Goal: Communication & Community: Ask a question

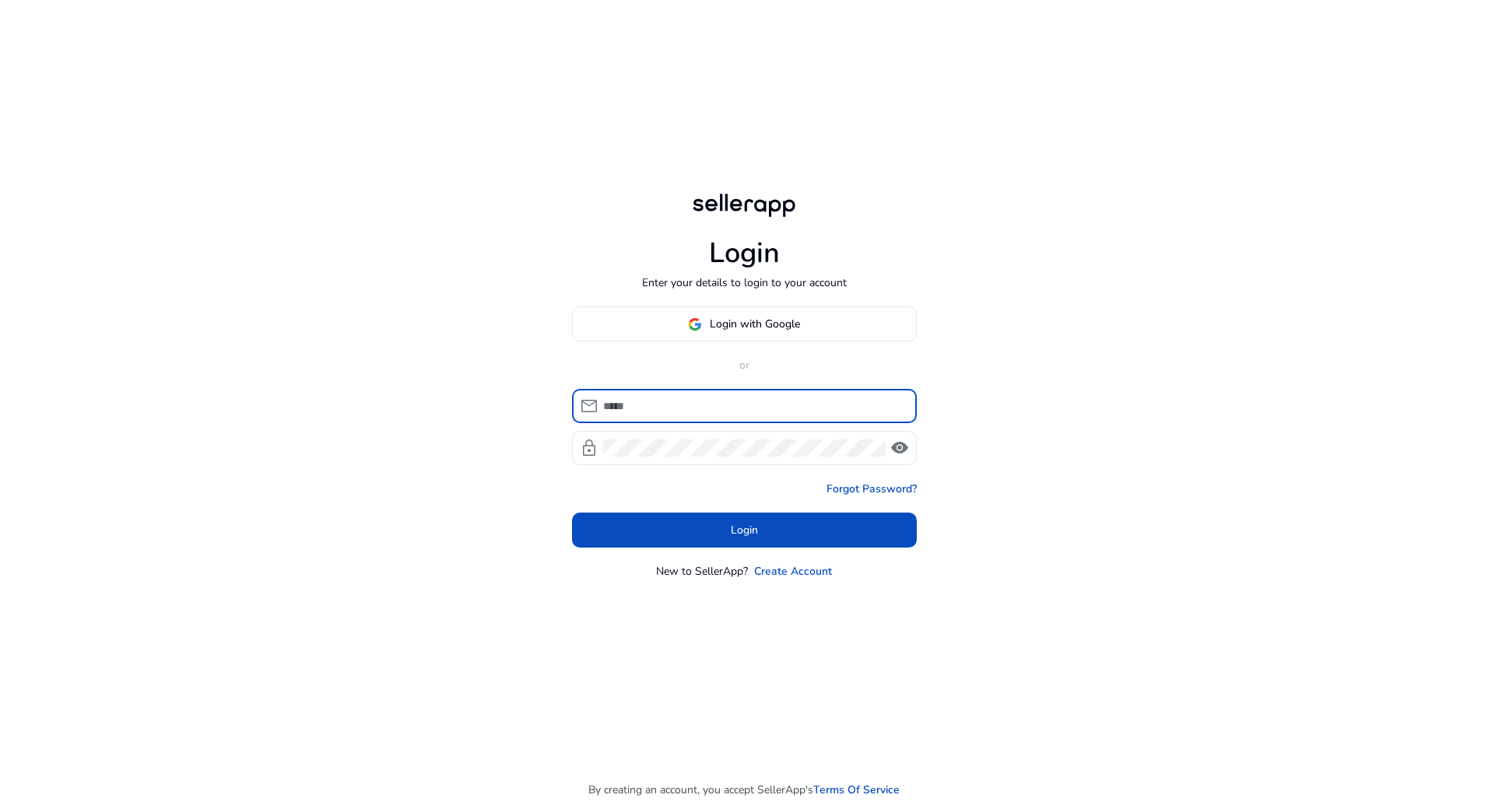
click at [719, 417] on body "Login Enter your details to login to your account Login with Google or mail loc…" at bounding box center [744, 406] width 1488 height 812
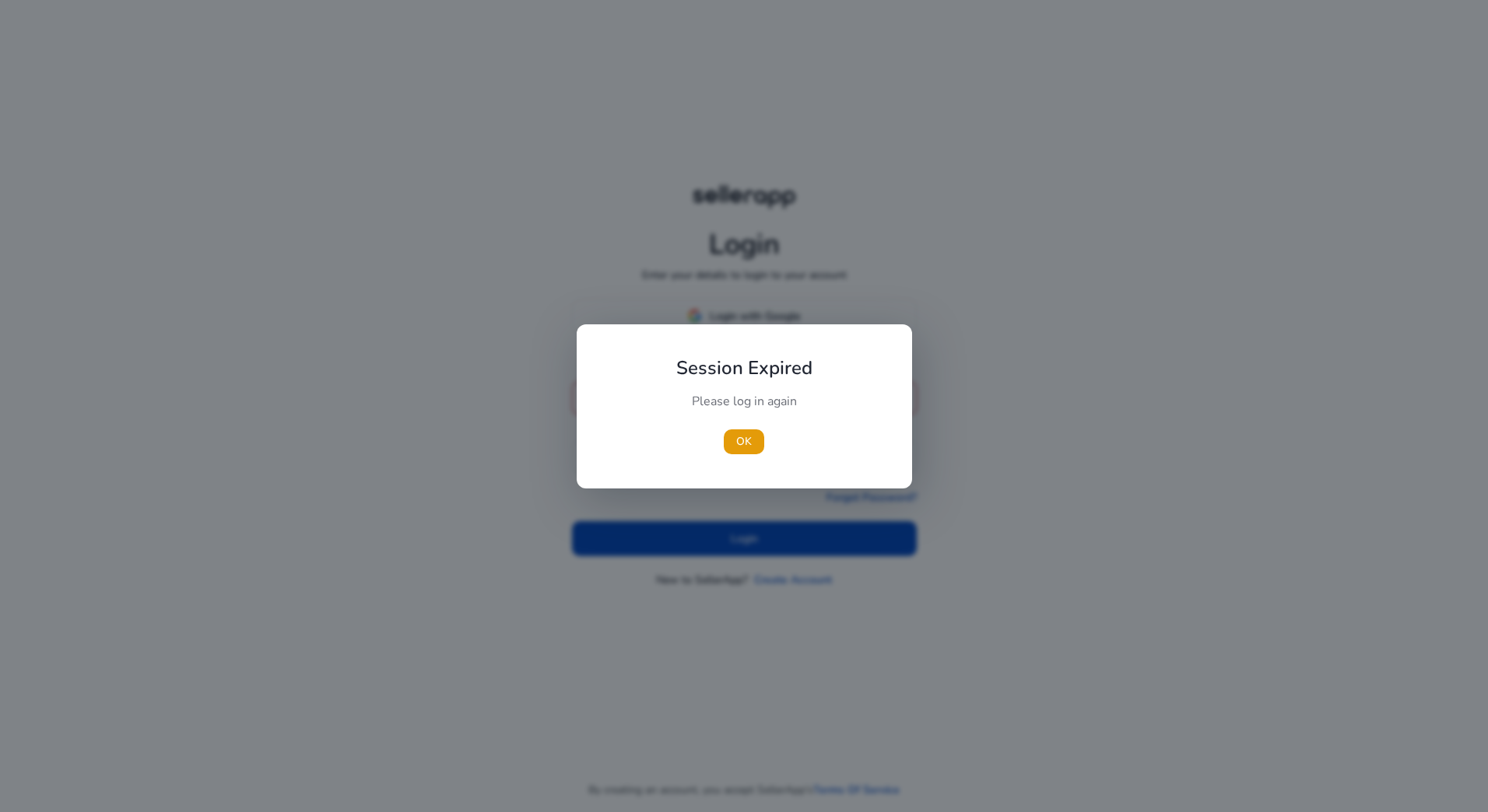
click at [717, 408] on div "Please log in again" at bounding box center [744, 409] width 173 height 33
click at [736, 434] on span "button" at bounding box center [744, 442] width 40 height 37
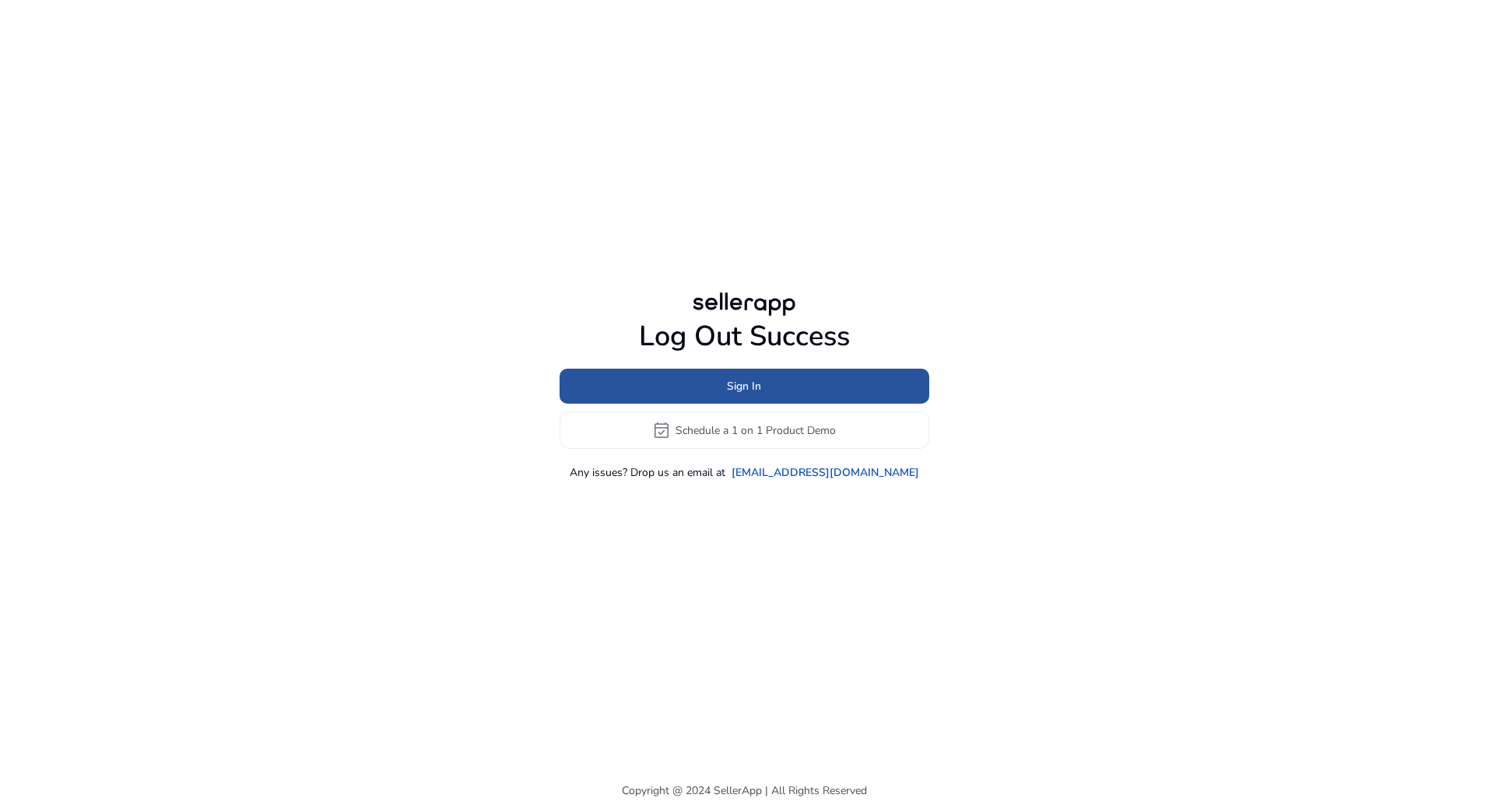
click at [719, 390] on span at bounding box center [744, 386] width 369 height 37
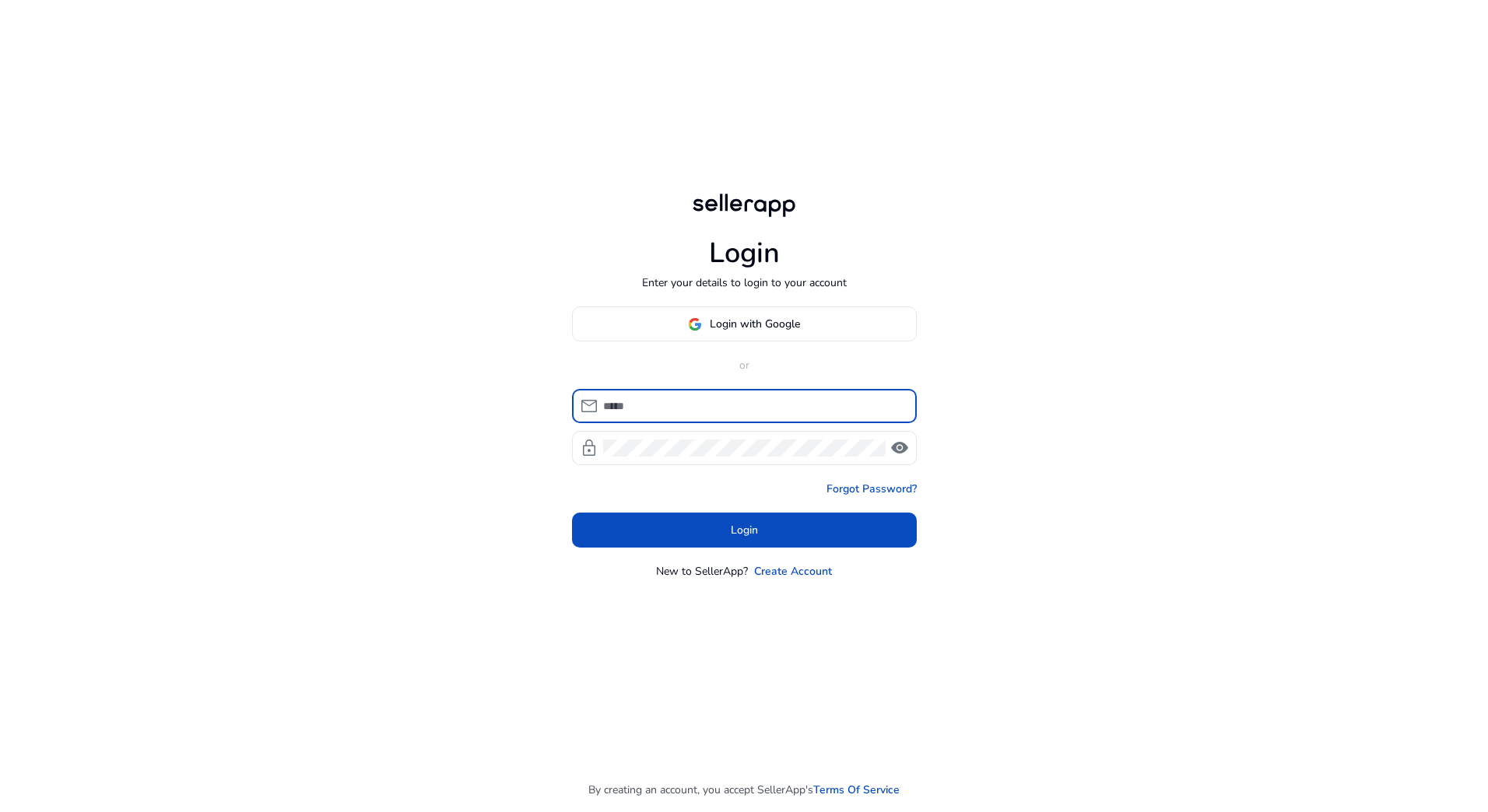
click at [687, 408] on input at bounding box center [754, 406] width 301 height 17
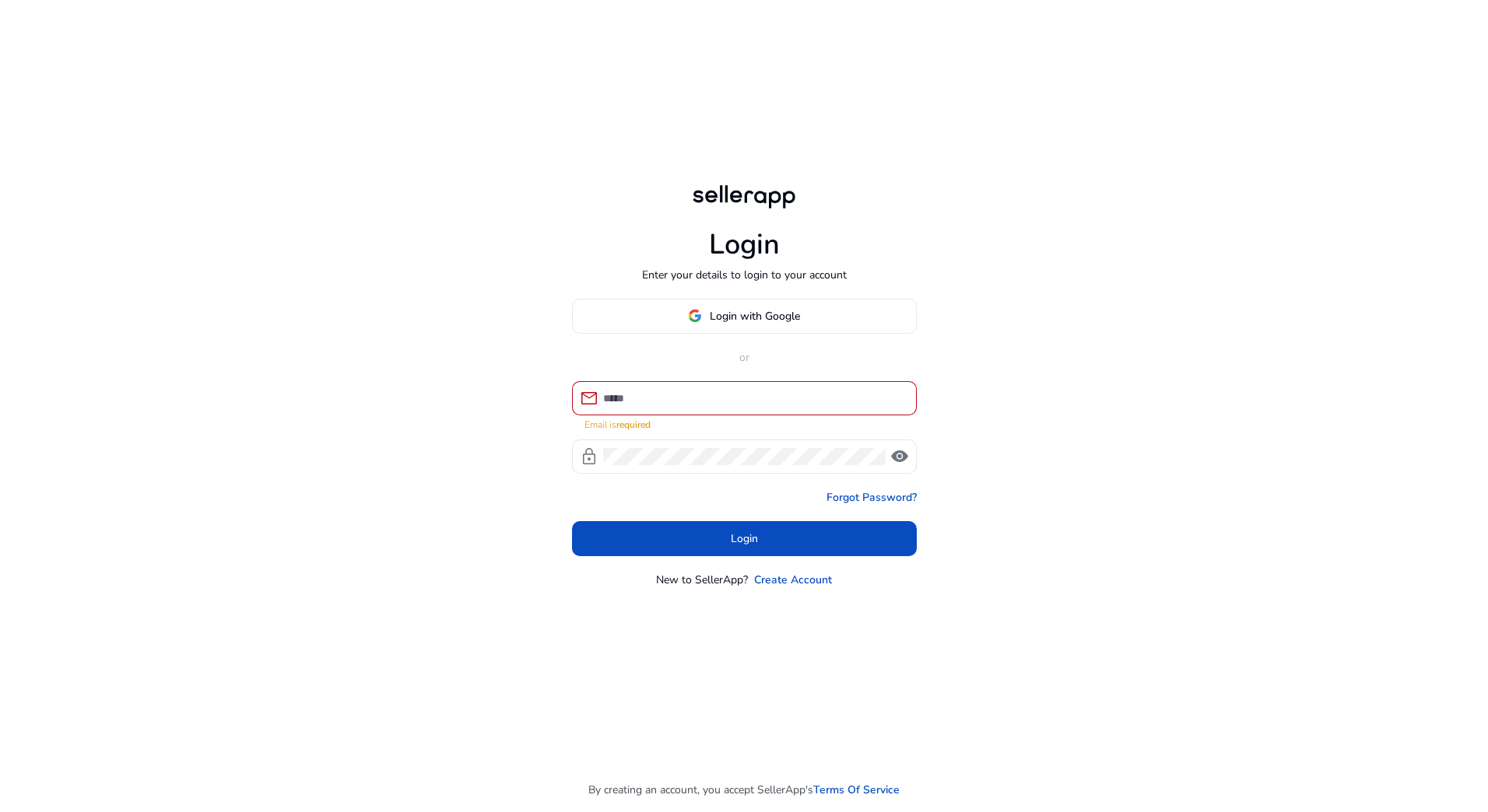
type input "**********"
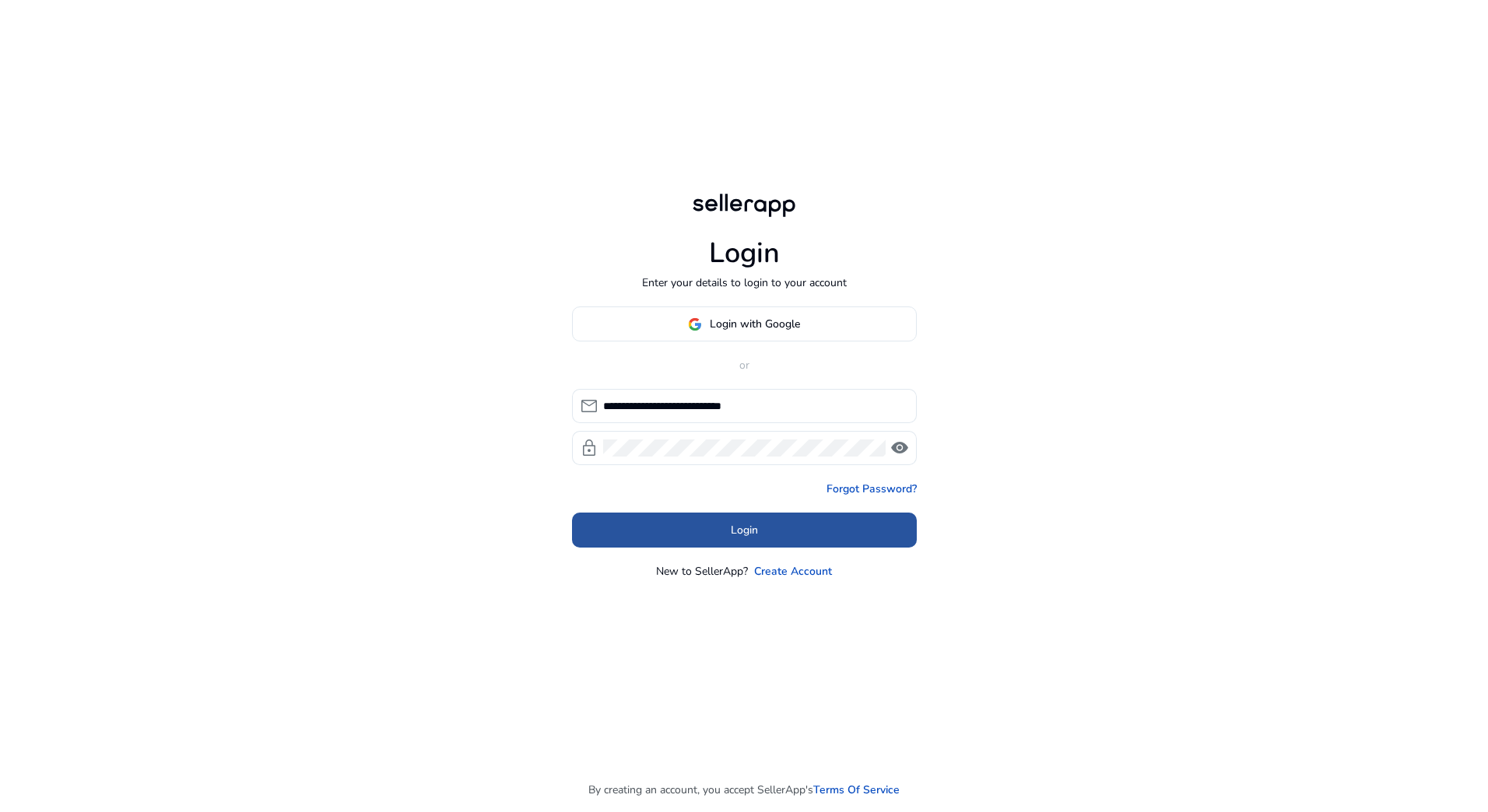
click at [687, 515] on span at bounding box center [745, 530] width 345 height 37
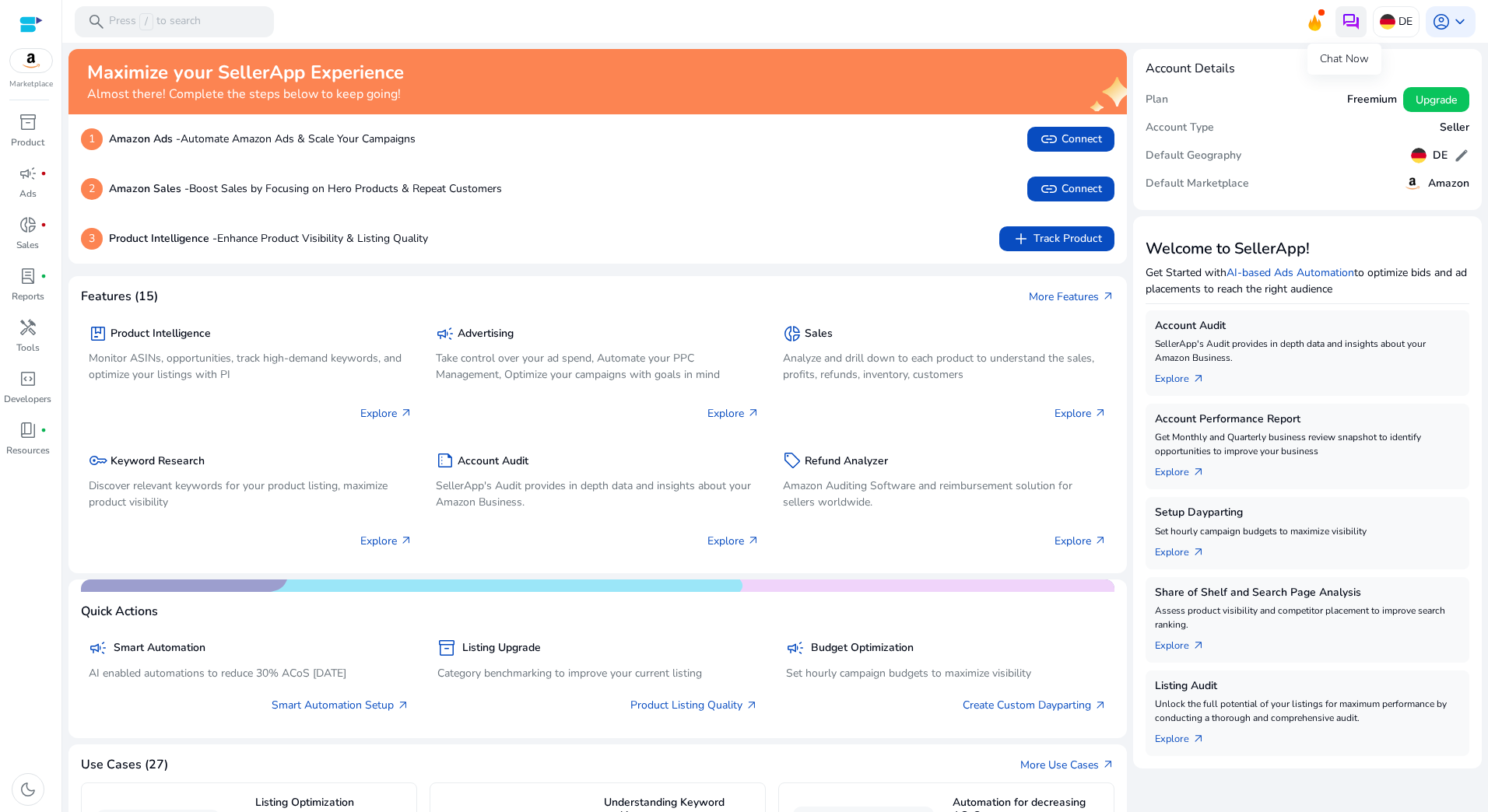
click at [1349, 19] on img at bounding box center [1351, 22] width 19 height 19
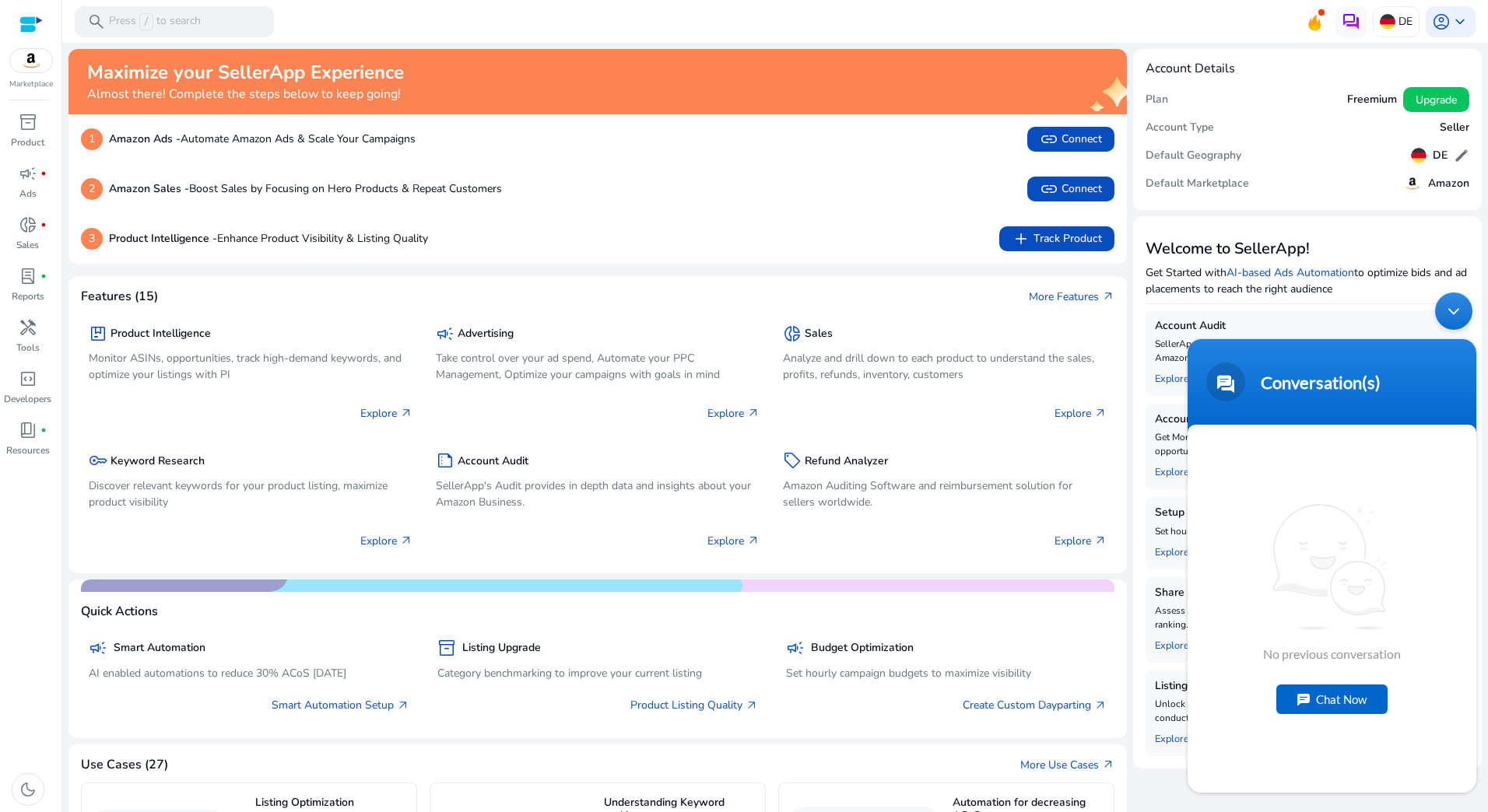
click at [1321, 712] on div "Chat Now" at bounding box center [1332, 699] width 111 height 29
click at [1285, 741] on textarea "Type your message and hit 'Enter'" at bounding box center [1331, 736] width 289 height 55
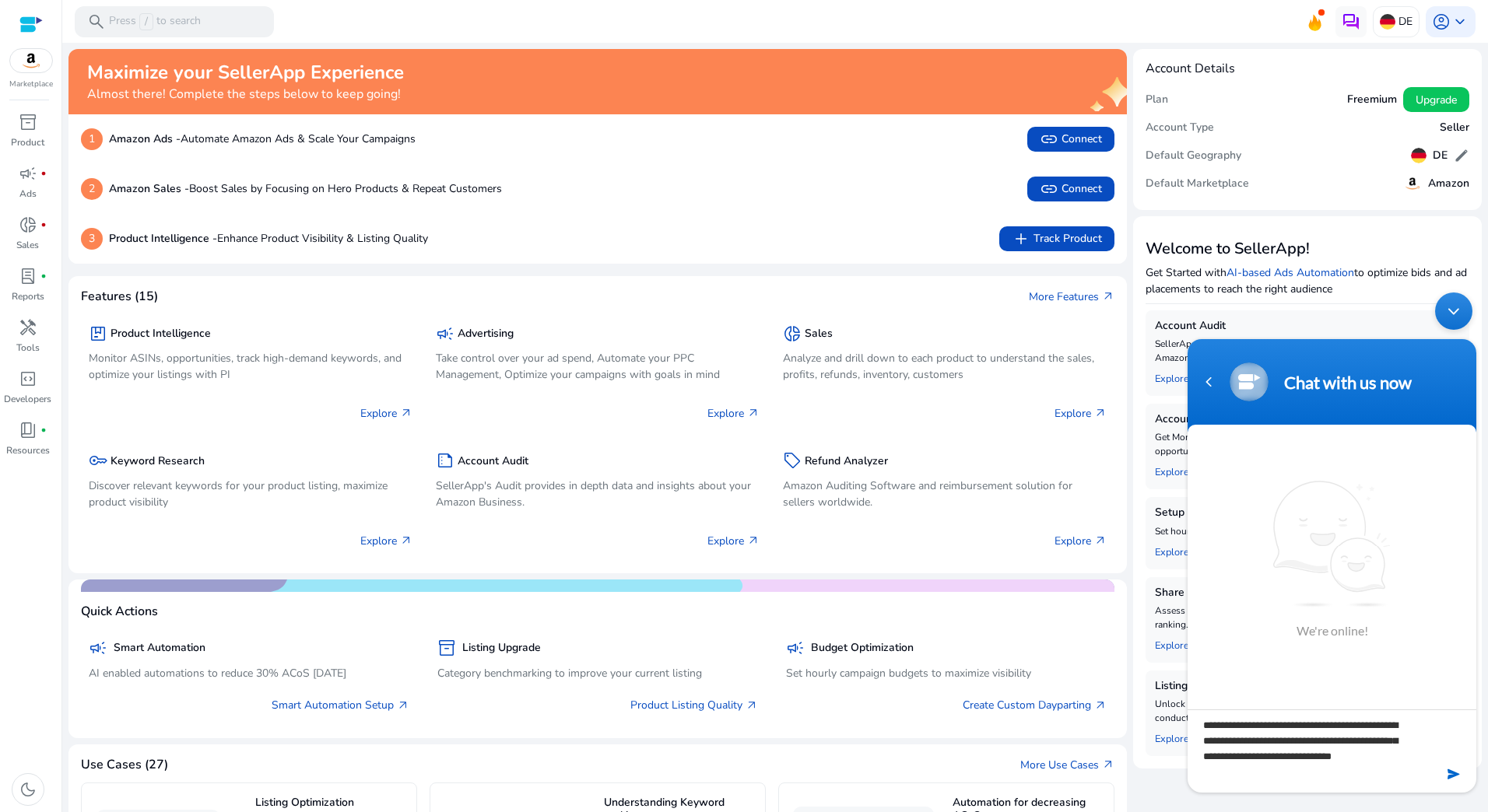
scroll to position [15, 0]
type textarea "**********"
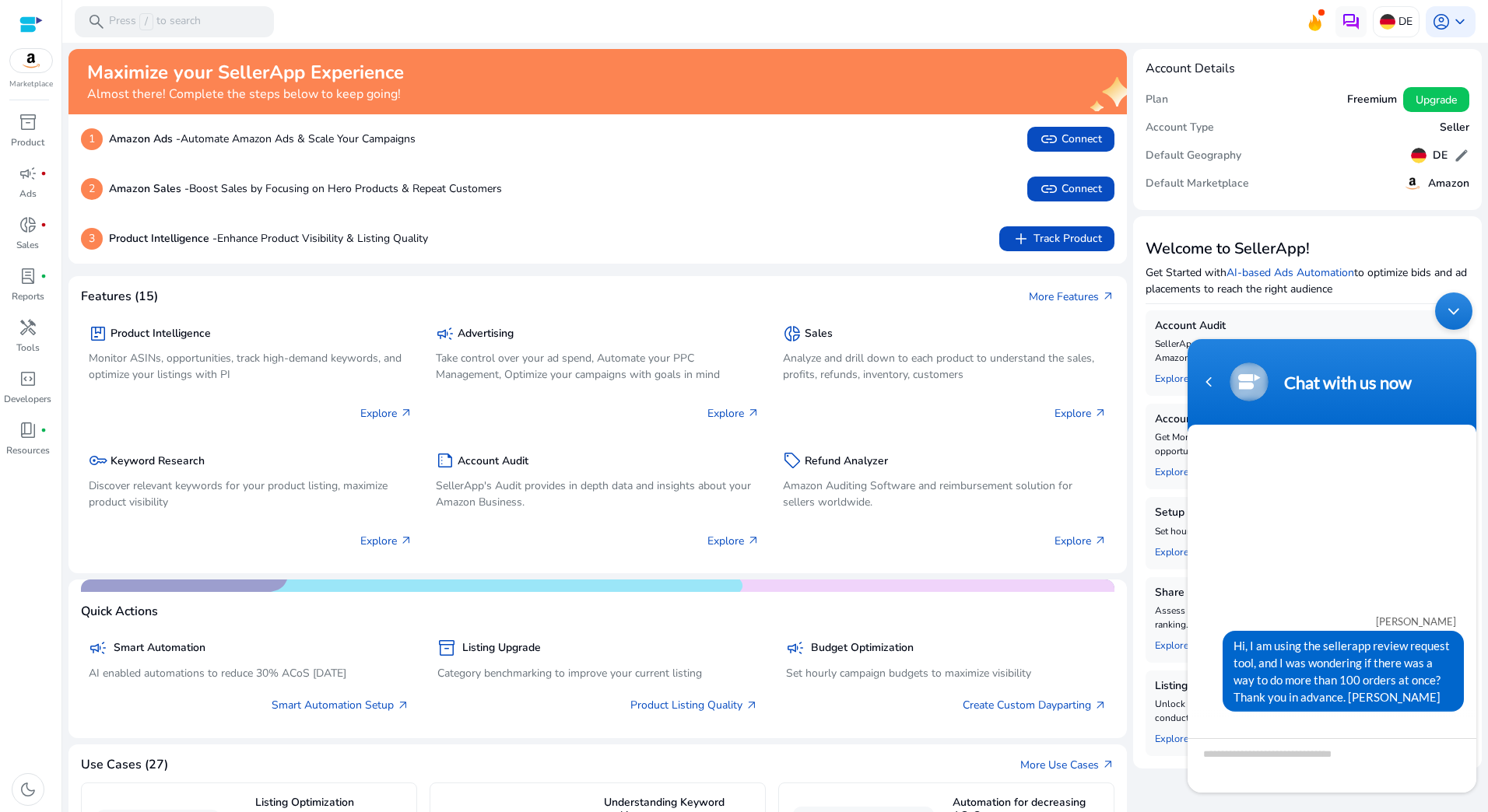
scroll to position [122, 0]
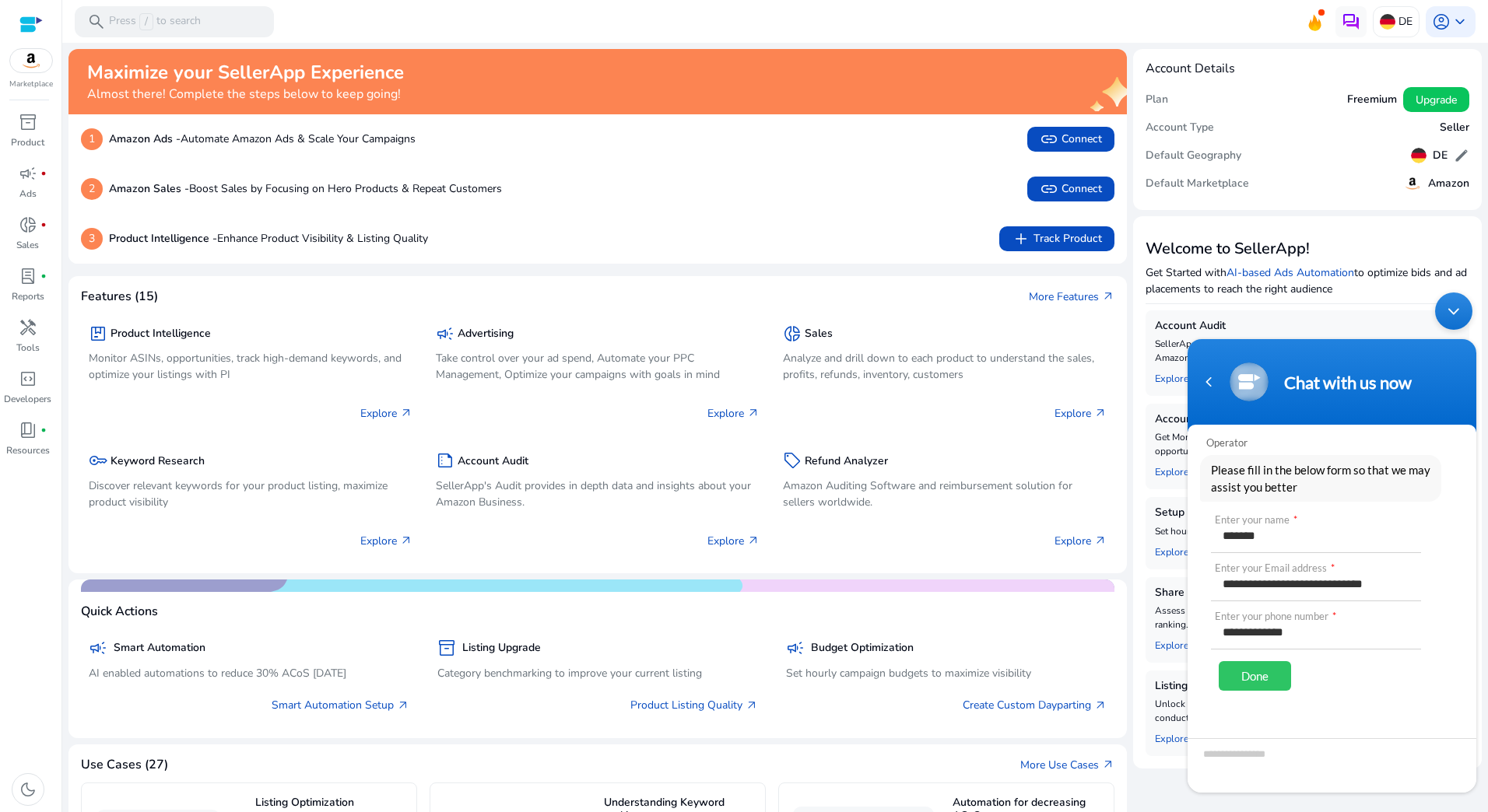
click at [1256, 671] on div "Done" at bounding box center [1255, 676] width 72 height 29
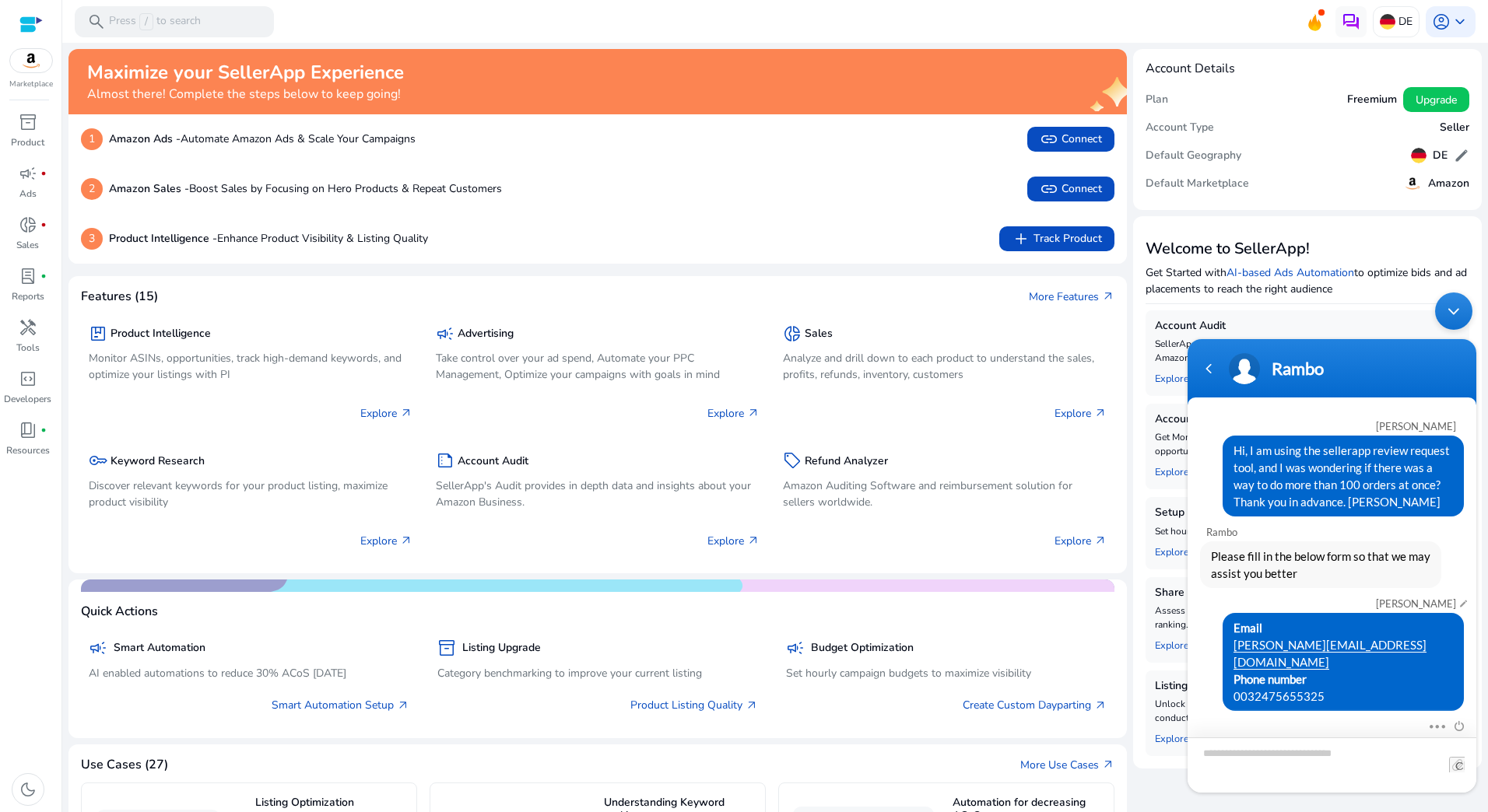
scroll to position [0, 0]
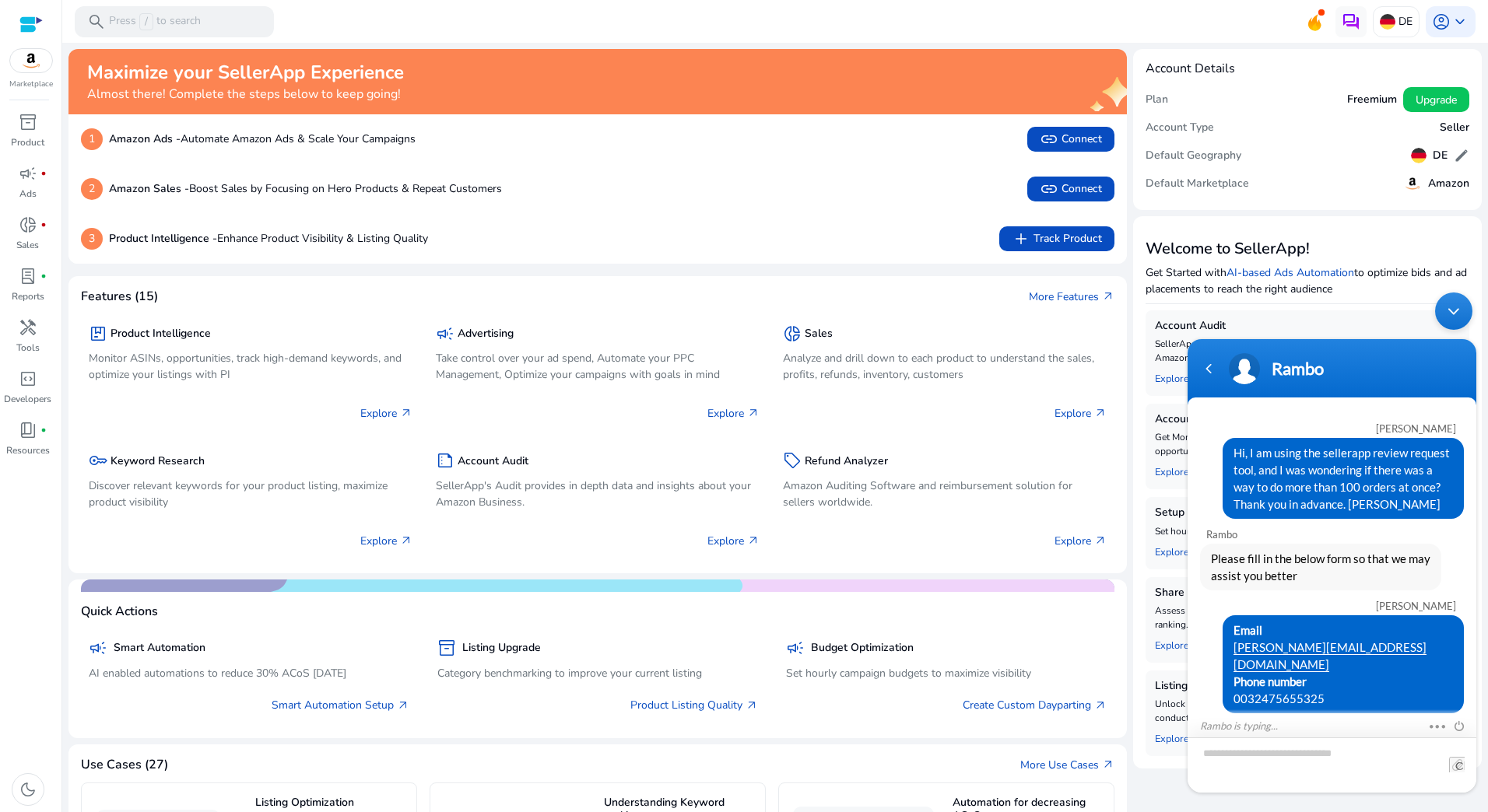
click at [1252, 756] on textarea "Type your message and hit 'Enter'" at bounding box center [1331, 766] width 289 height 56
click at [1262, 766] on textarea "Type your message and hit 'Enter'" at bounding box center [1331, 766] width 289 height 56
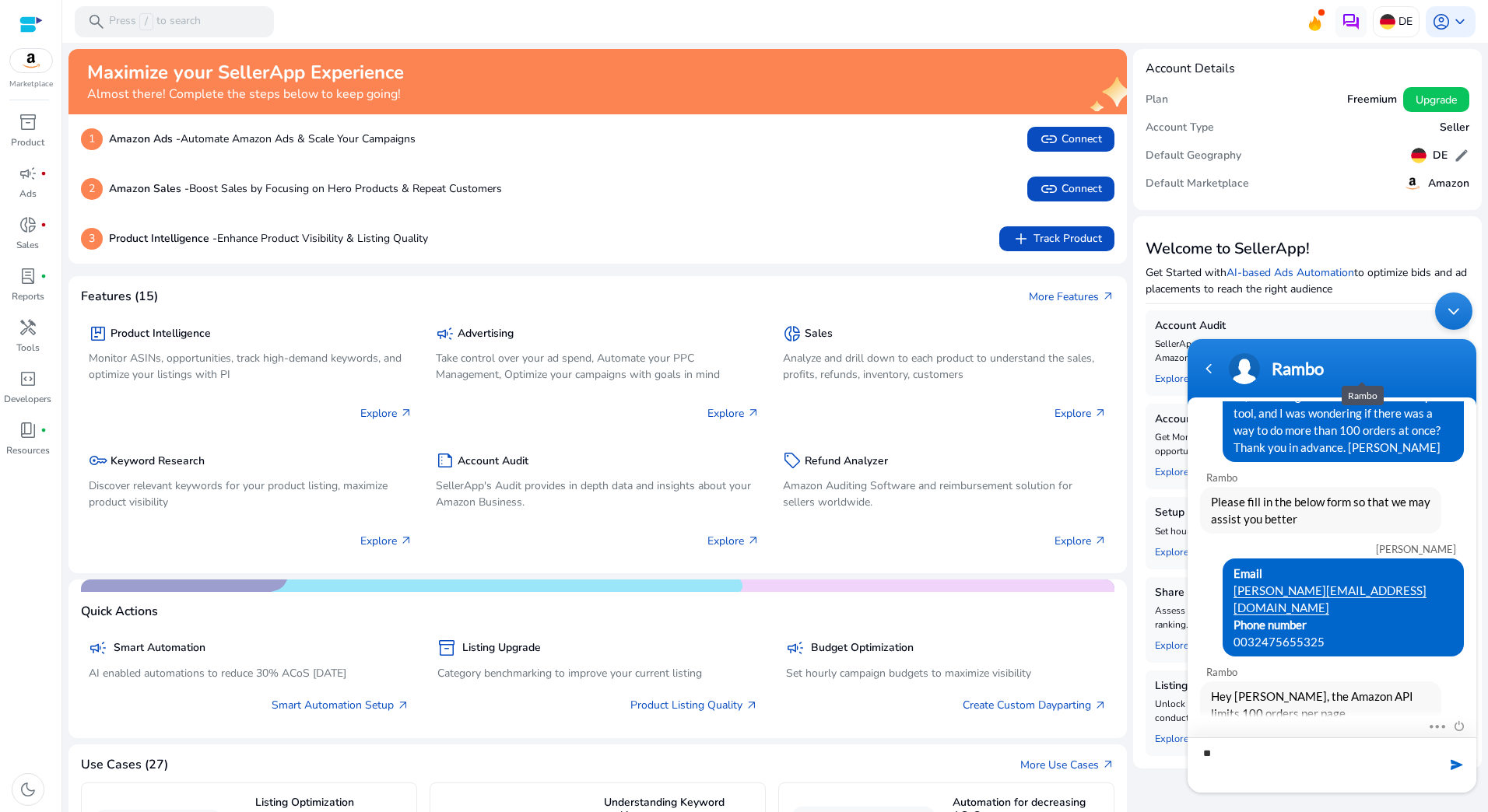
type textarea "*"
type textarea "******"
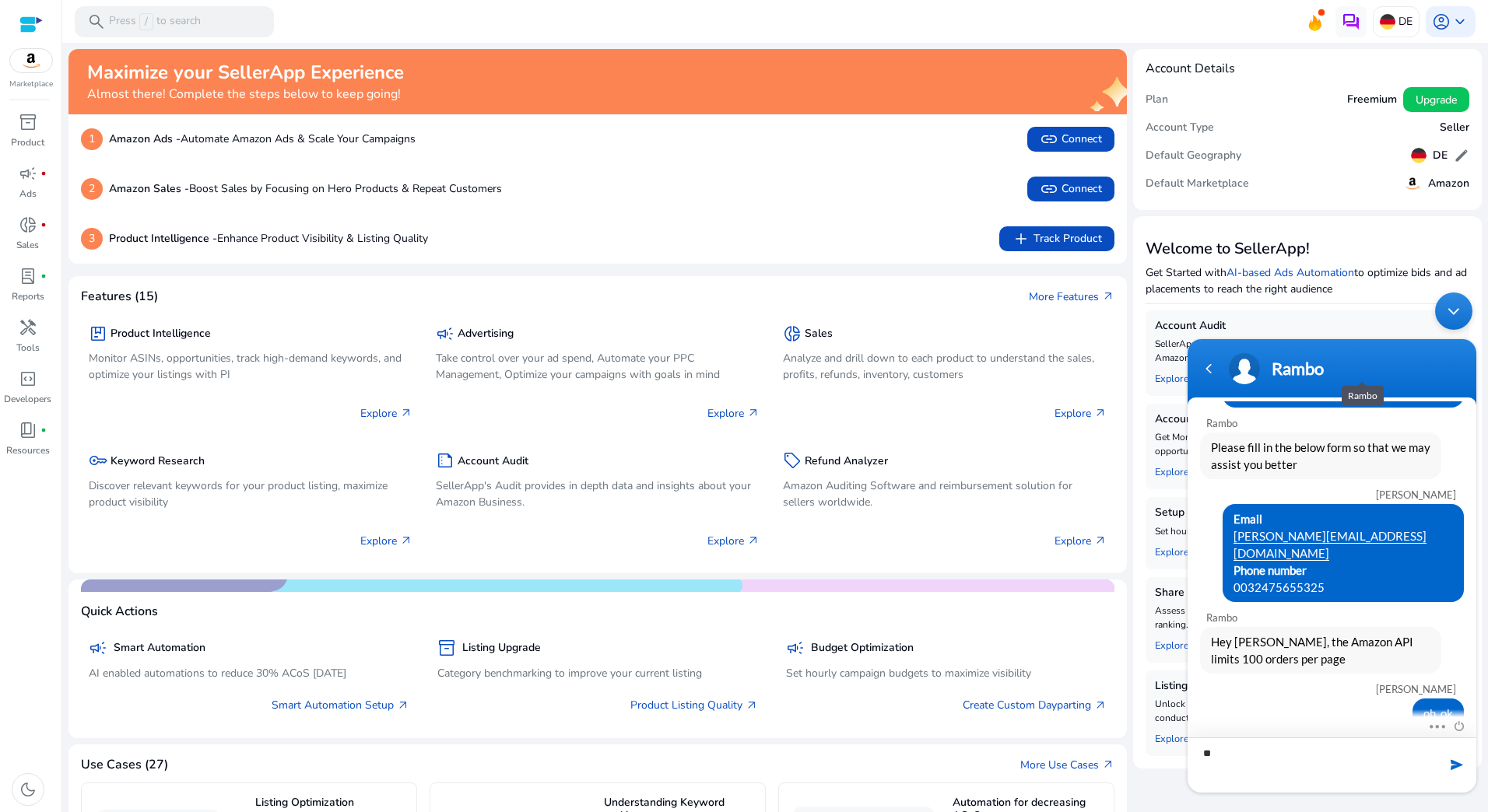
type textarea "*"
drag, startPoint x: 295, startPoint y: 187, endPoint x: 540, endPoint y: 187, distance: 245.0
click at [540, 187] on div "2 Amazon Sales - Boost Sales by Focusing on Hero Products & Repeat Customers li…" at bounding box center [598, 189] width 1034 height 25
drag, startPoint x: 532, startPoint y: 188, endPoint x: 519, endPoint y: 191, distance: 13.3
click at [519, 191] on div "2 Amazon Sales - Boost Sales by Focusing on Hero Products & Repeat Customers li…" at bounding box center [598, 189] width 1034 height 25
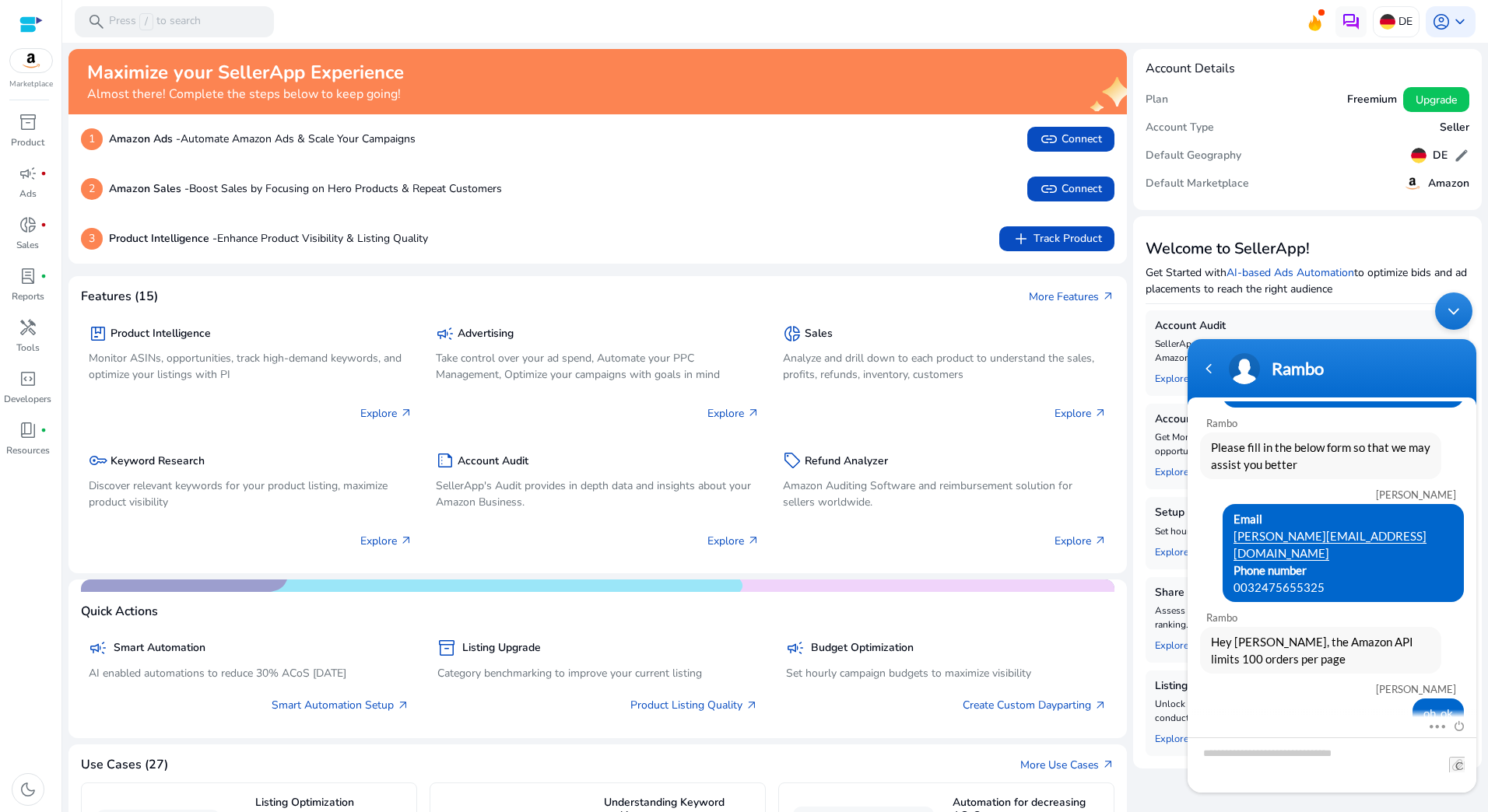
drag, startPoint x: 503, startPoint y: 191, endPoint x: 101, endPoint y: 199, distance: 402.1
click at [101, 199] on div "2 Amazon Sales - Boost Sales by Focusing on Hero Products & Repeat Customers li…" at bounding box center [598, 189] width 1034 height 25
click at [1260, 759] on textarea "Type your message and hit 'Enter'" at bounding box center [1331, 766] width 289 height 56
drag, startPoint x: 285, startPoint y: 236, endPoint x: 458, endPoint y: 242, distance: 173.1
click at [458, 242] on div "3 Product Intelligence - Enhance Product Visibility & Listing Quality add Track…" at bounding box center [598, 239] width 1034 height 25
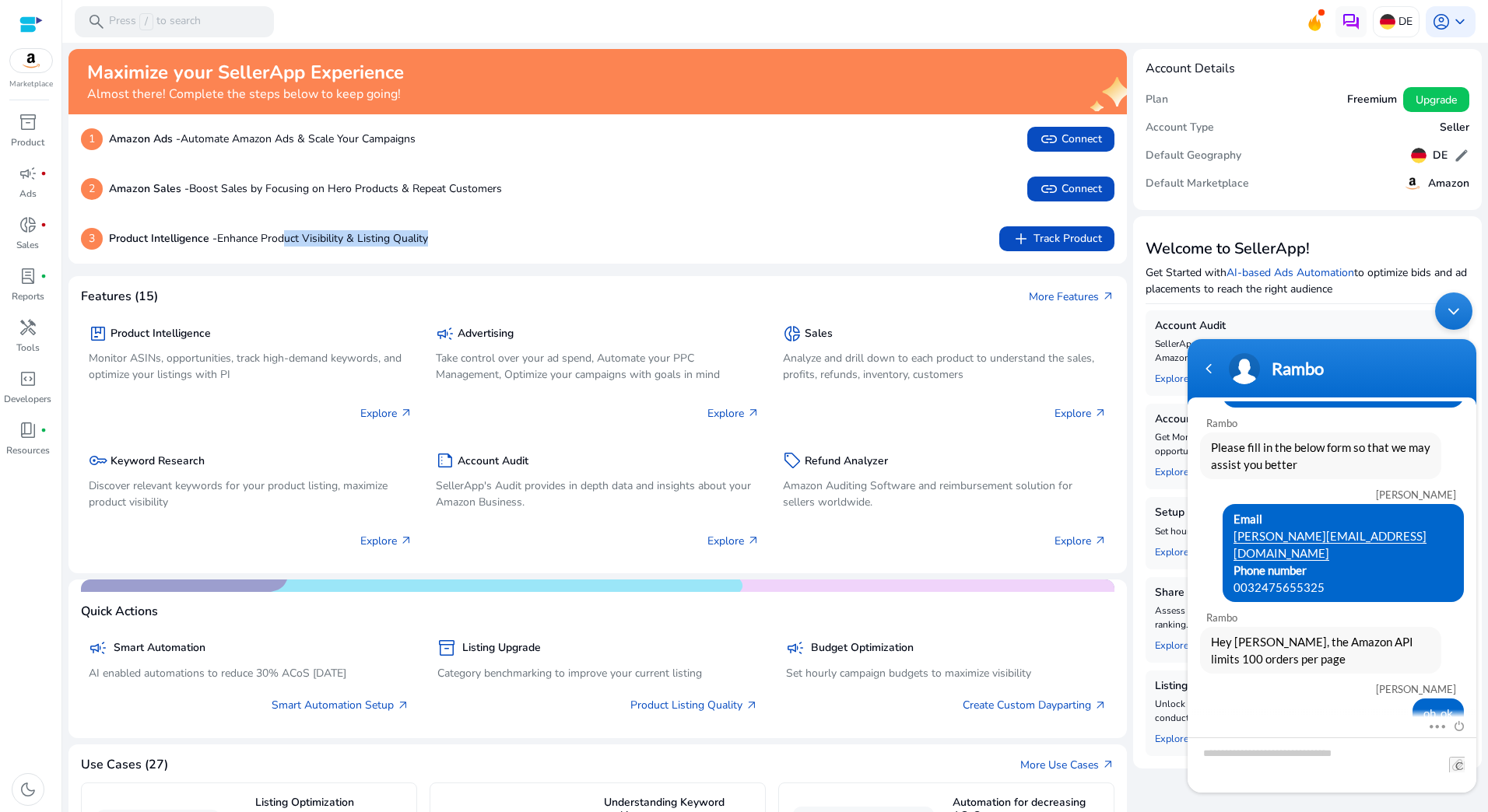
click at [458, 242] on div "3 Product Intelligence - Enhance Product Visibility & Listing Quality add Track…" at bounding box center [598, 239] width 1034 height 25
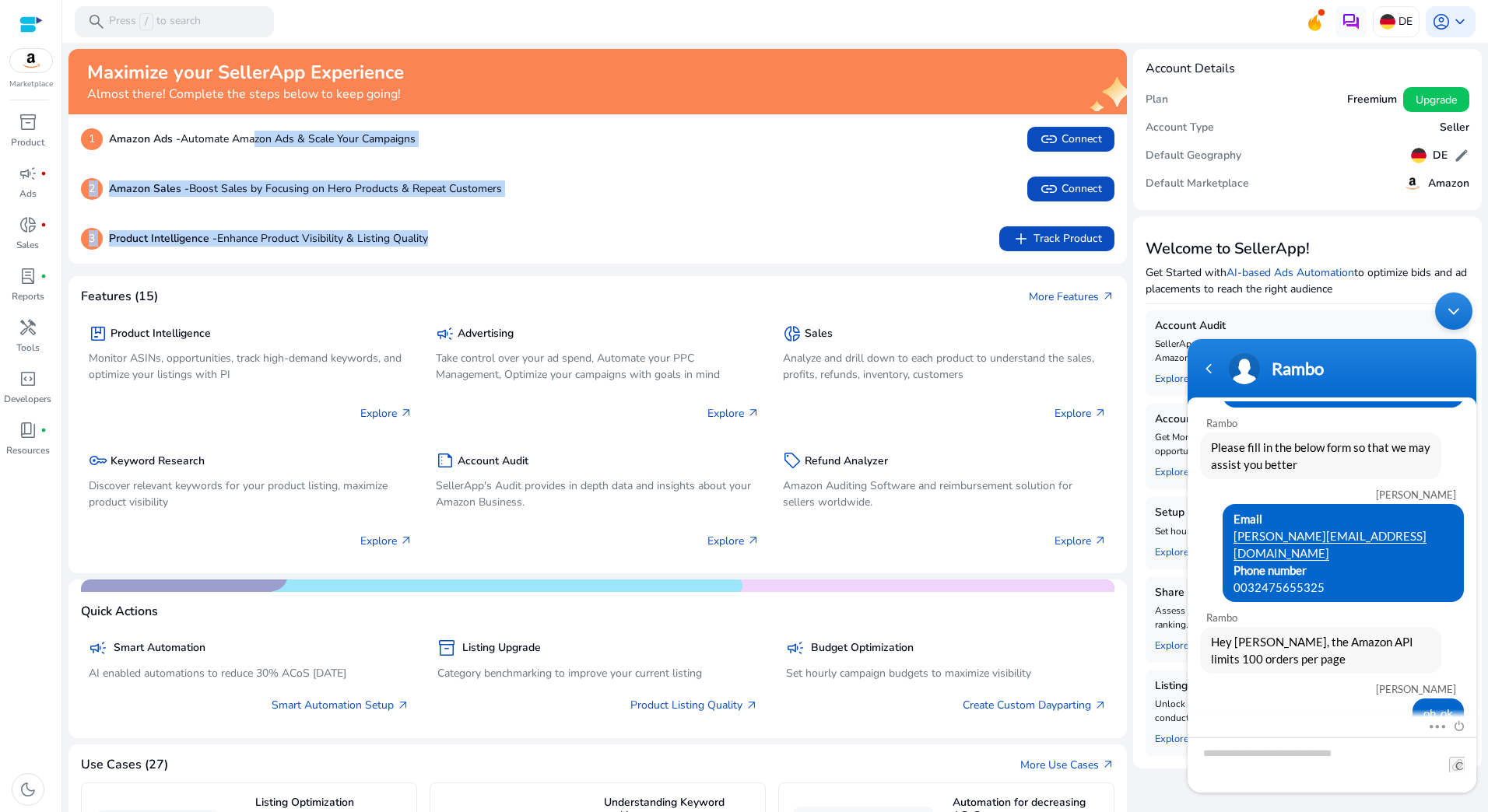
drag, startPoint x: 448, startPoint y: 246, endPoint x: 254, endPoint y: 145, distance: 218.7
click at [254, 145] on div "1 Amazon Ads - Automate Amazon Ads & Scale Your Campaigns link Connect 2 Amazon…" at bounding box center [598, 189] width 1059 height 150
click at [35, 61] on img at bounding box center [31, 61] width 42 height 24
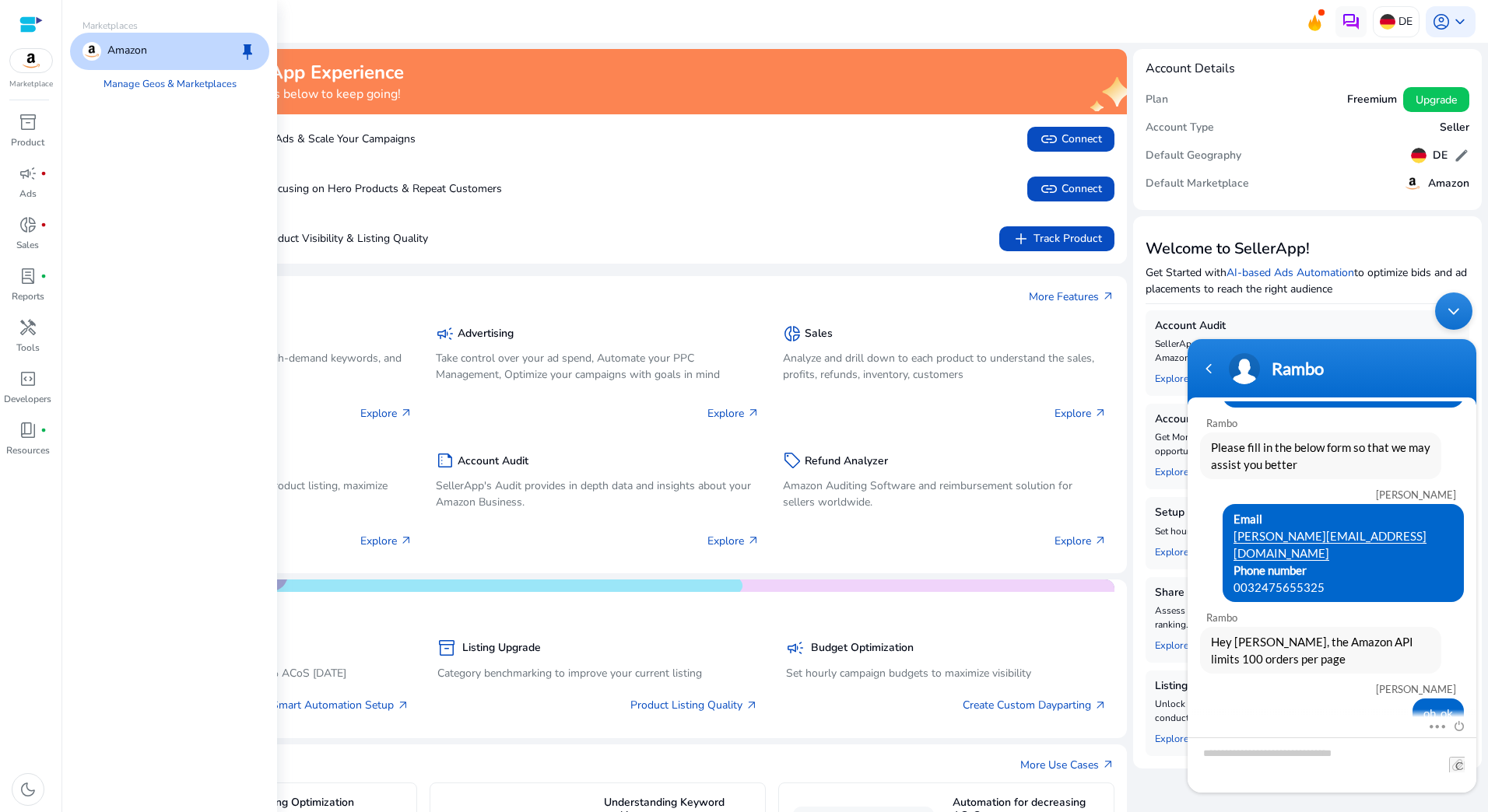
click at [26, 11] on div at bounding box center [31, 24] width 24 height 48
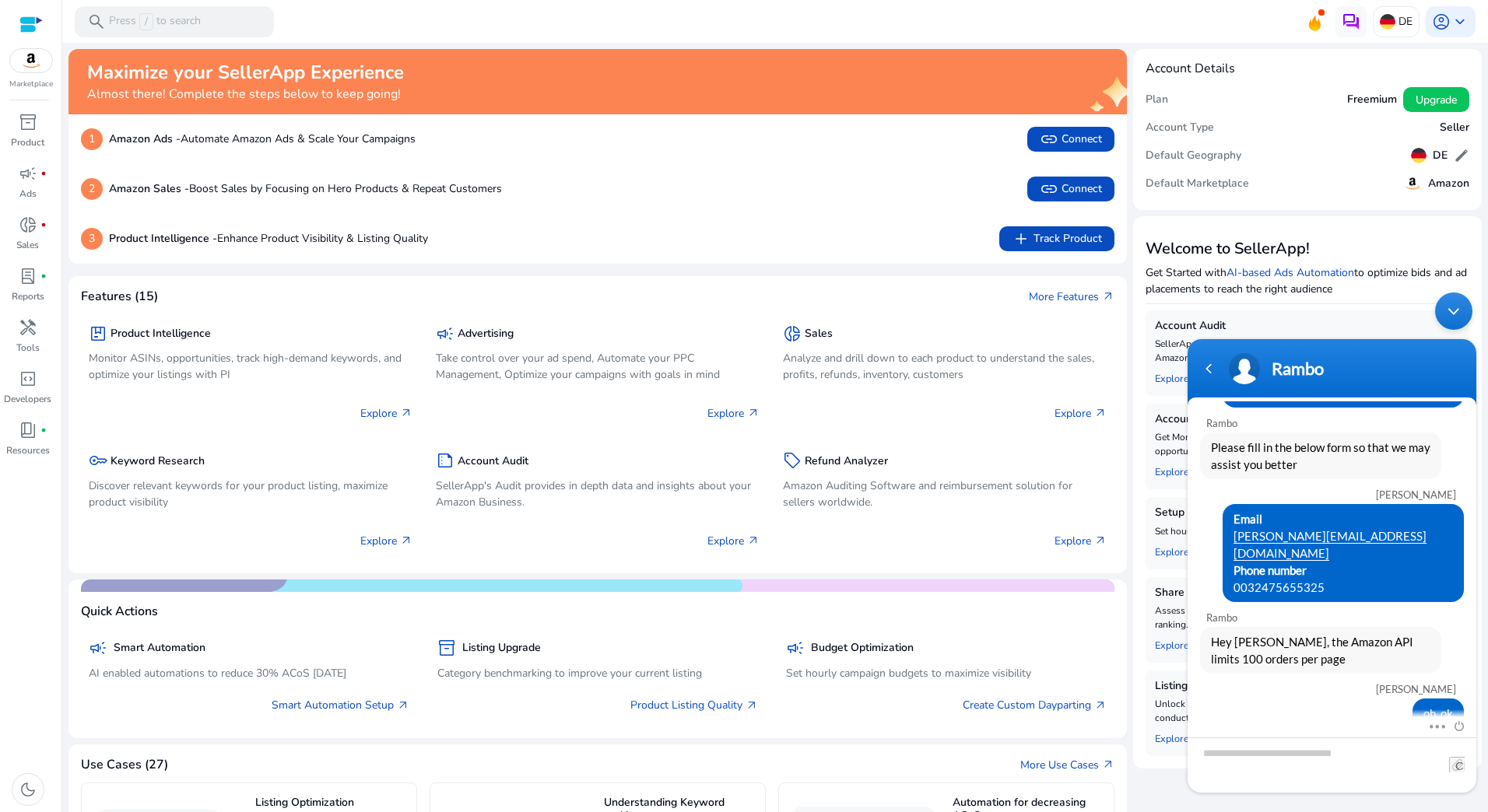
click at [26, 22] on div at bounding box center [31, 24] width 24 height 18
click at [1367, 754] on textarea "Type your message and hit 'Enter'" at bounding box center [1331, 766] width 289 height 56
type textarea "**********"
